Goal: Information Seeking & Learning: Find specific fact

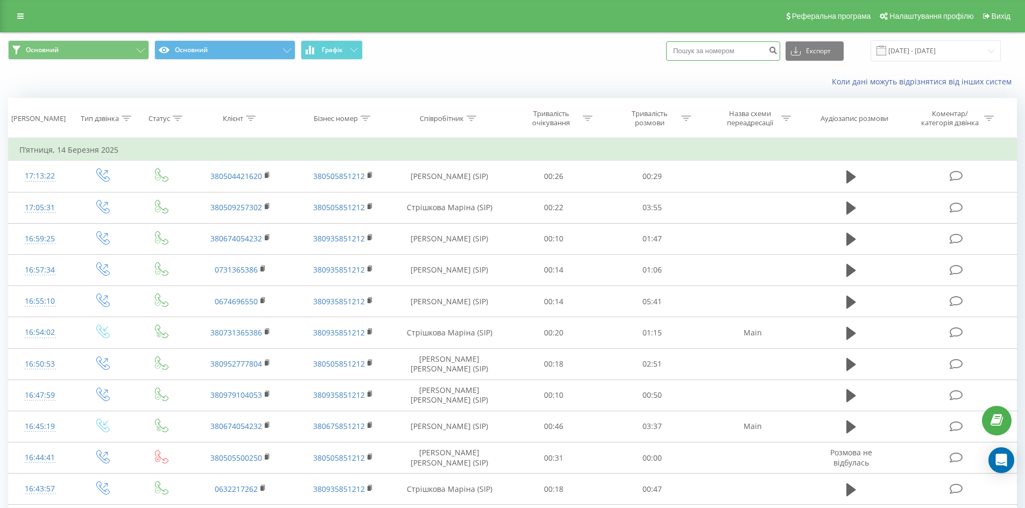
click at [684, 47] on input at bounding box center [723, 50] width 114 height 19
paste input "380503776447"
type input "380503776447"
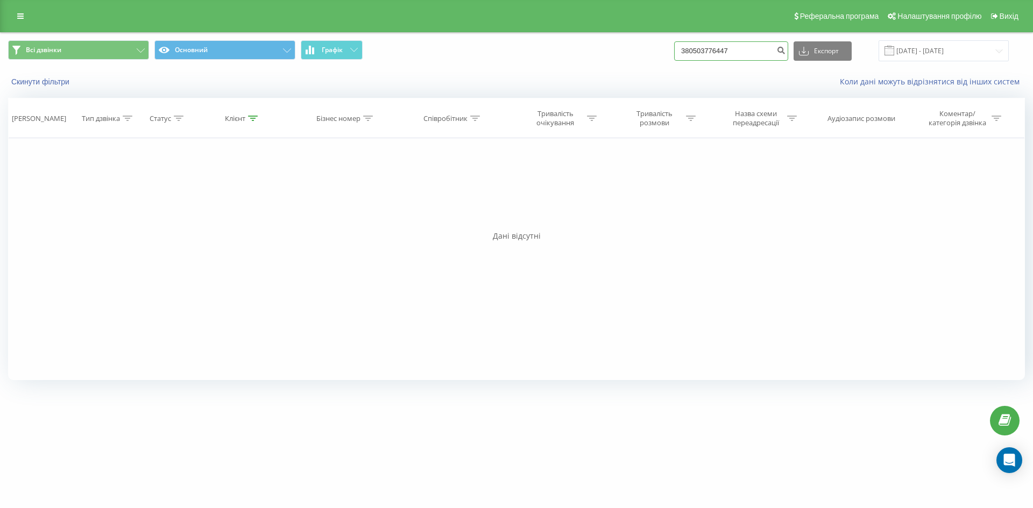
drag, startPoint x: 698, startPoint y: 50, endPoint x: 738, endPoint y: 54, distance: 40.0
click at [738, 54] on input "380503776447" at bounding box center [731, 50] width 114 height 19
click at [748, 51] on input "380503776447" at bounding box center [731, 50] width 114 height 19
drag, startPoint x: 749, startPoint y: 50, endPoint x: 664, endPoint y: 45, distance: 85.1
click at [664, 45] on div "Всі дзвінки Основний Графік 380503776447 Експорт .csv .xls .xlsx 23.06.2025 - 2…" at bounding box center [516, 50] width 1016 height 21
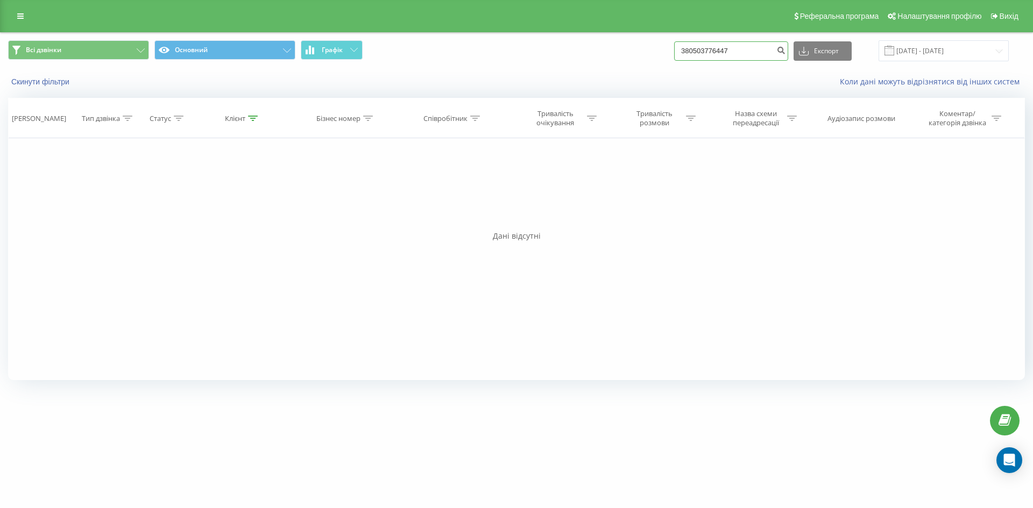
paste input "0681006612"
type input "0681006612"
click at [785, 52] on icon "submit" at bounding box center [780, 49] width 9 height 6
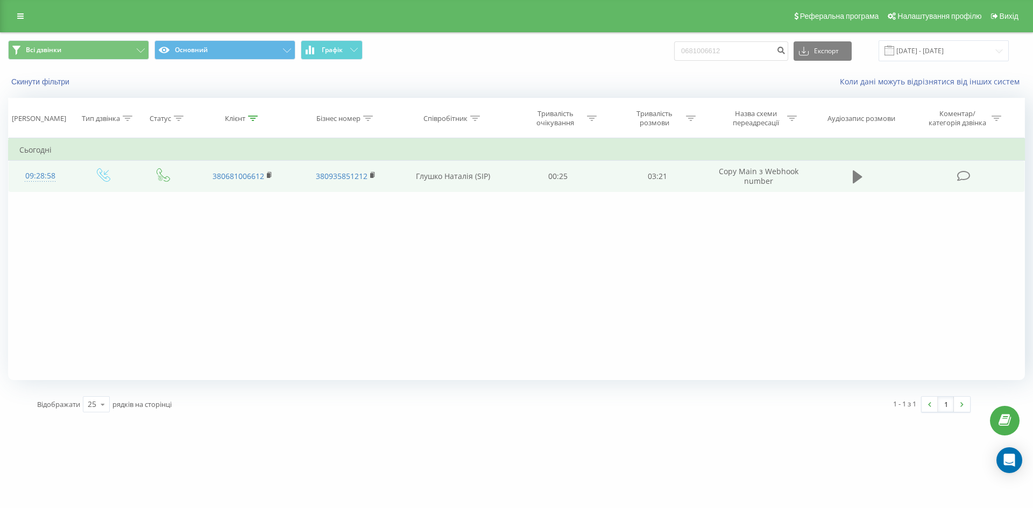
click at [858, 180] on icon at bounding box center [857, 176] width 10 height 13
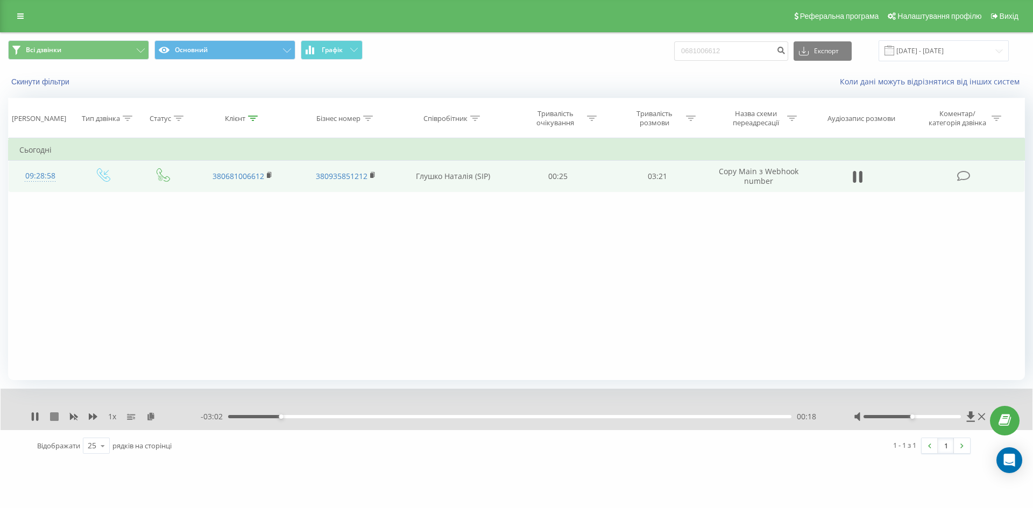
click at [54, 419] on icon at bounding box center [54, 417] width 9 height 9
click at [29, 416] on div "1 x - 03:21 00:00 00:00" at bounding box center [517, 409] width 1032 height 41
click at [34, 415] on icon at bounding box center [35, 417] width 6 height 9
